Goal: Information Seeking & Learning: Learn about a topic

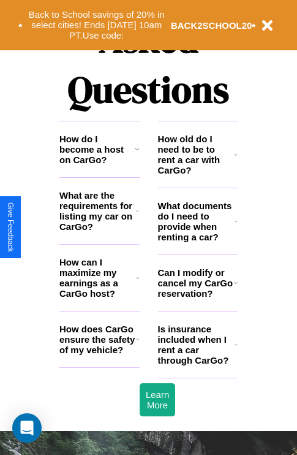
scroll to position [1485, 0]
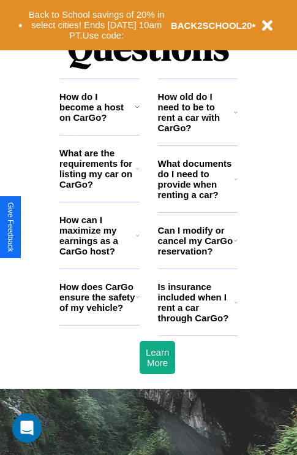
click at [137, 112] on icon at bounding box center [137, 107] width 5 height 10
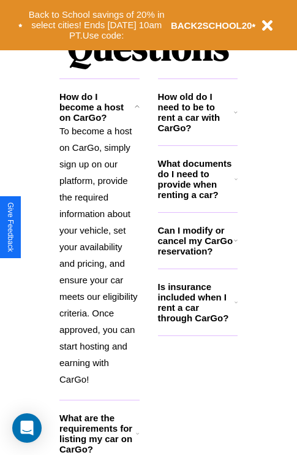
click at [99, 441] on h3 "What are the requirements for listing my car on CarGo?" at bounding box center [97, 434] width 77 height 42
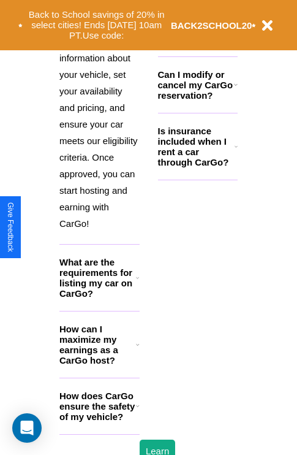
click at [99, 422] on h3 "How does CarGo ensure the safety of my vehicle?" at bounding box center [97, 405] width 77 height 31
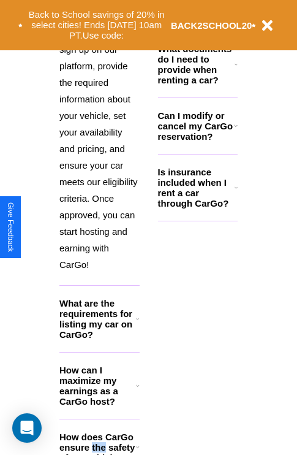
scroll to position [189, 0]
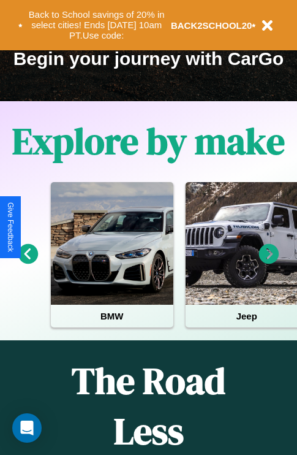
click at [269, 262] on icon at bounding box center [269, 254] width 20 height 20
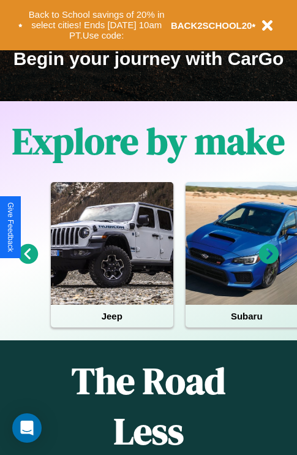
click at [269, 262] on icon at bounding box center [269, 254] width 20 height 20
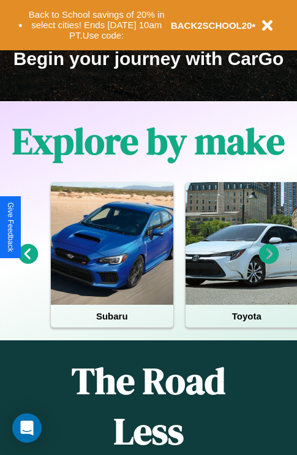
click at [269, 262] on icon at bounding box center [269, 254] width 20 height 20
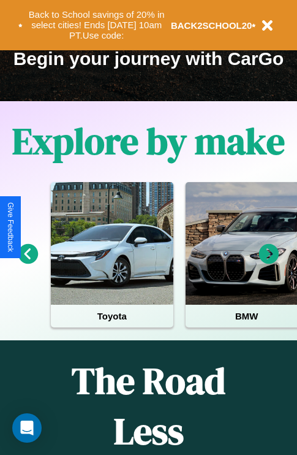
click at [269, 262] on icon at bounding box center [269, 254] width 20 height 20
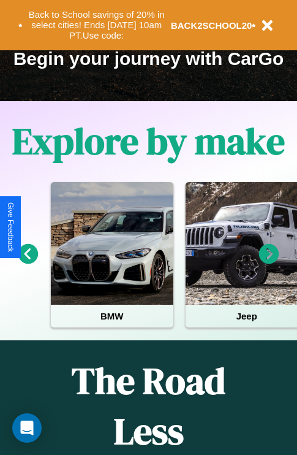
click at [28, 262] on icon at bounding box center [28, 254] width 20 height 20
